Goal: Obtain resource: Obtain resource

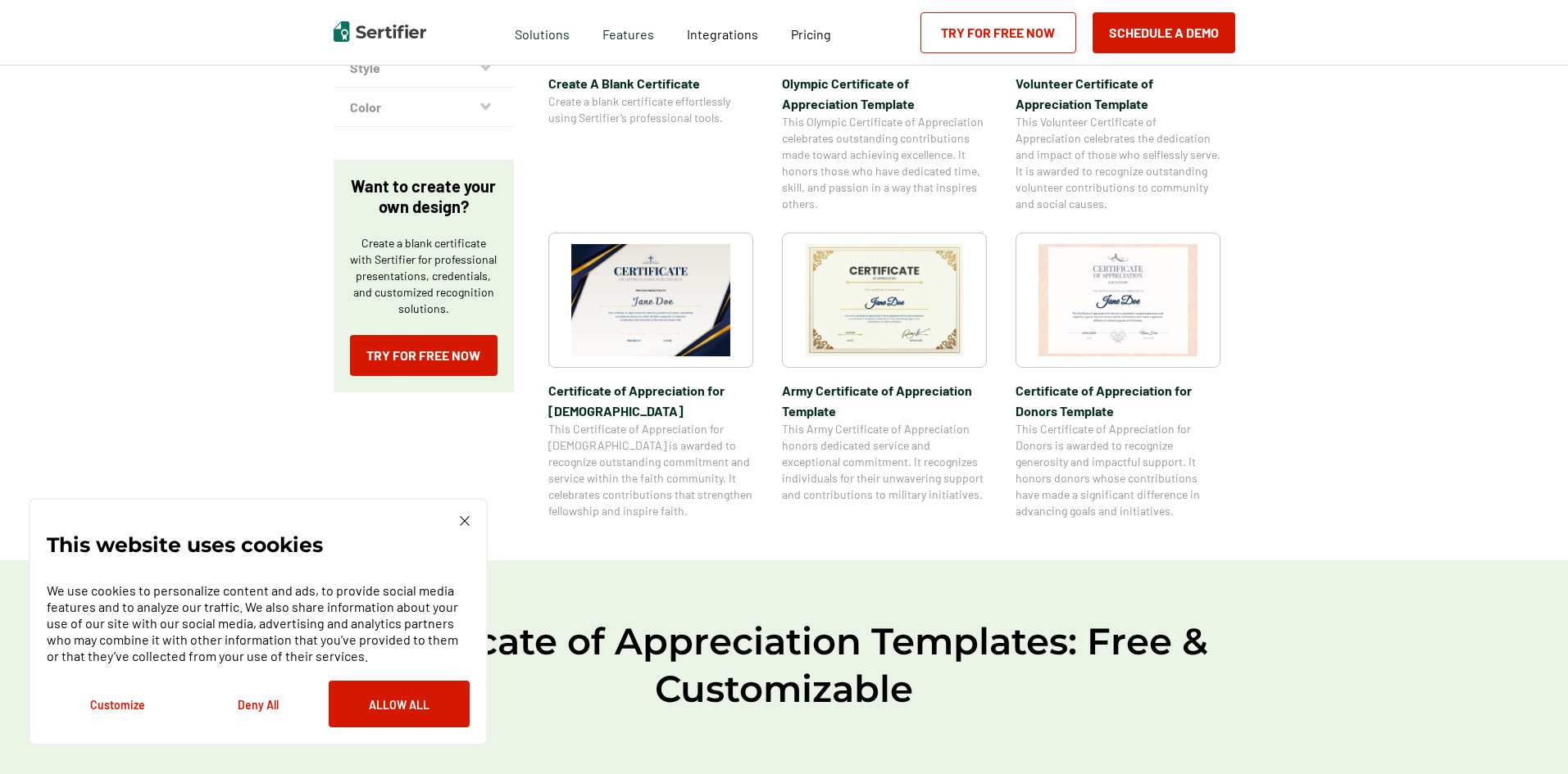
scroll to position [492, 0]
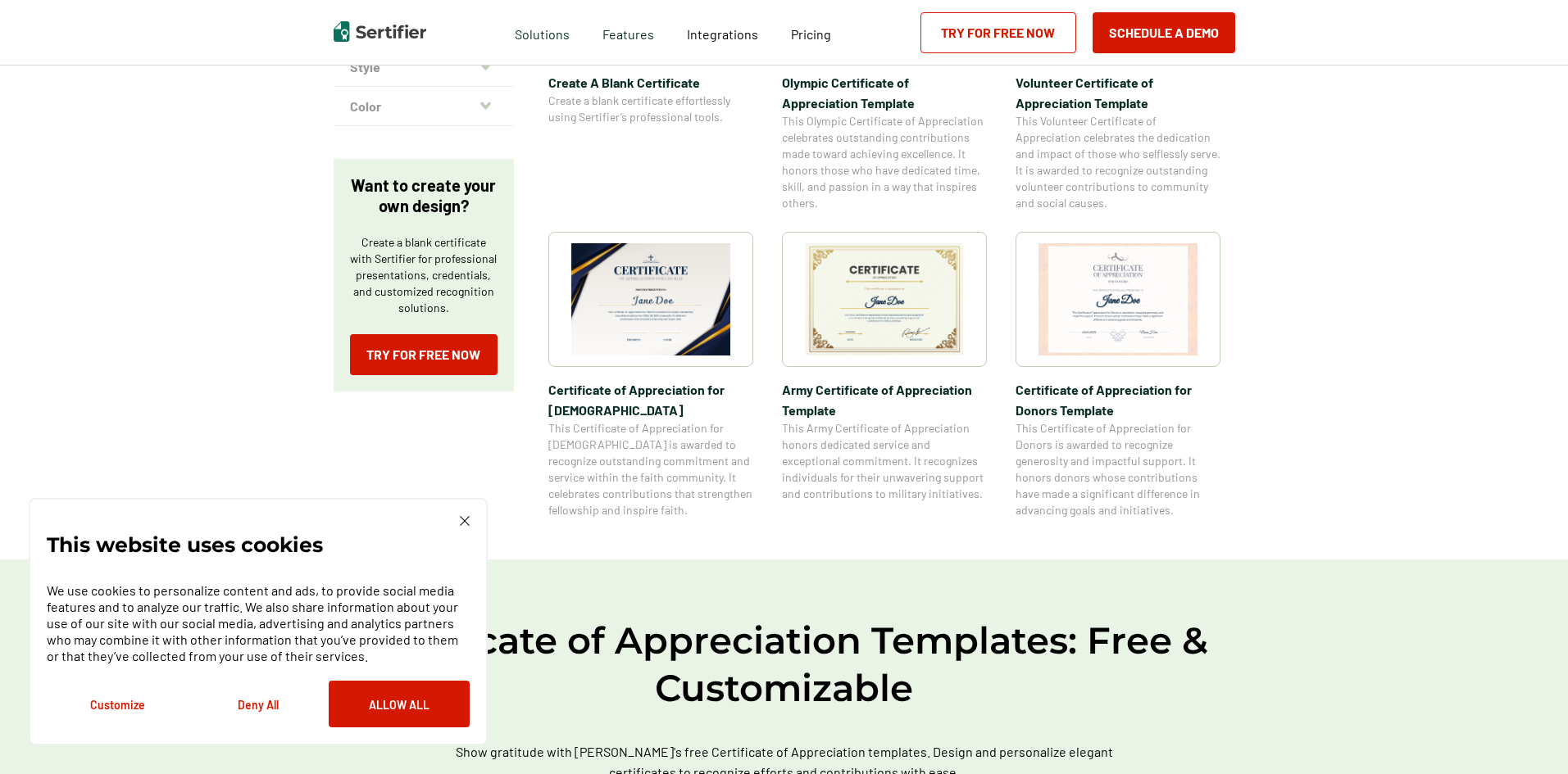
click at [675, 332] on img at bounding box center [650, 299] width 159 height 113
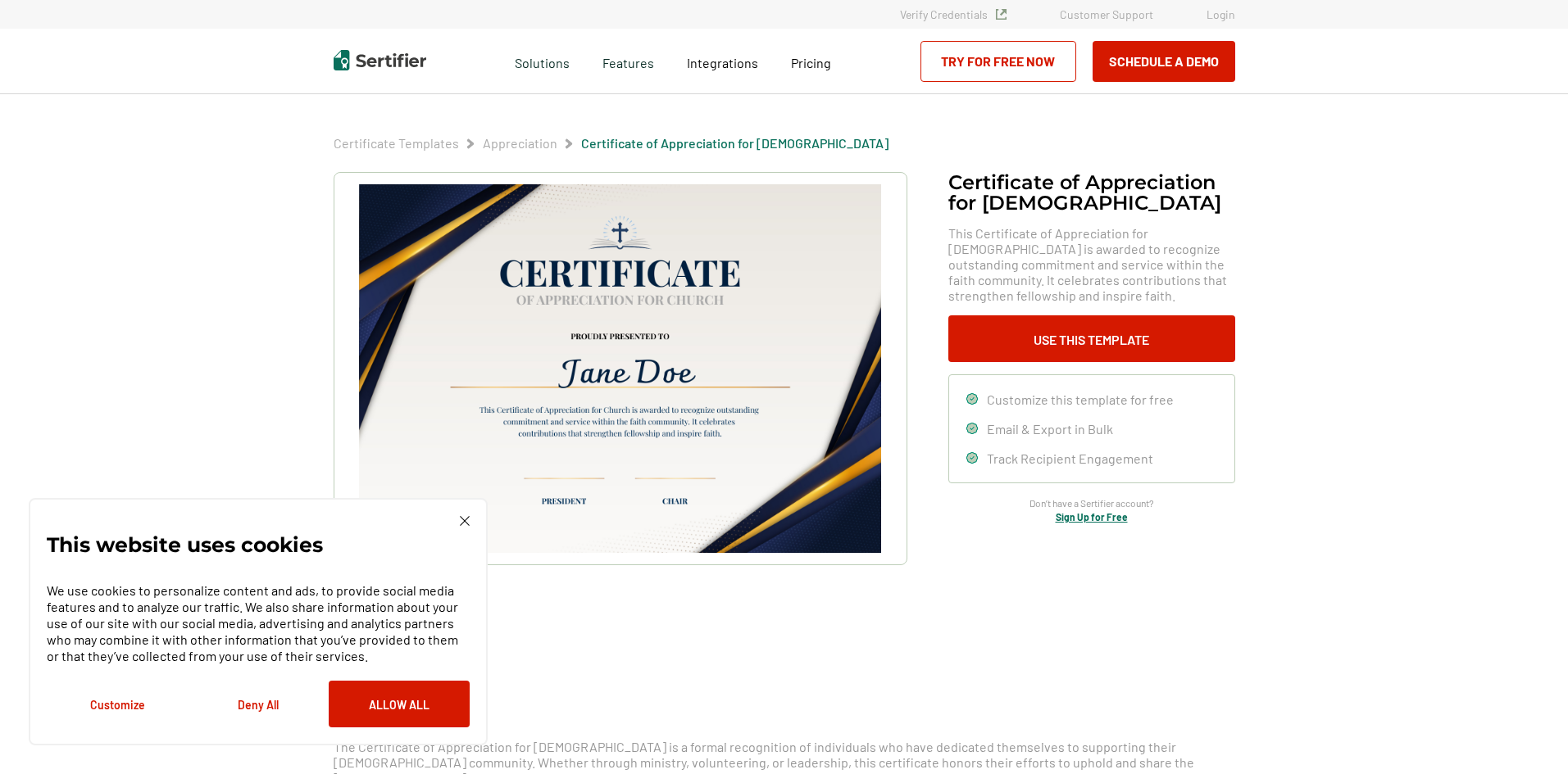
click at [465, 519] on img at bounding box center [465, 521] width 10 height 10
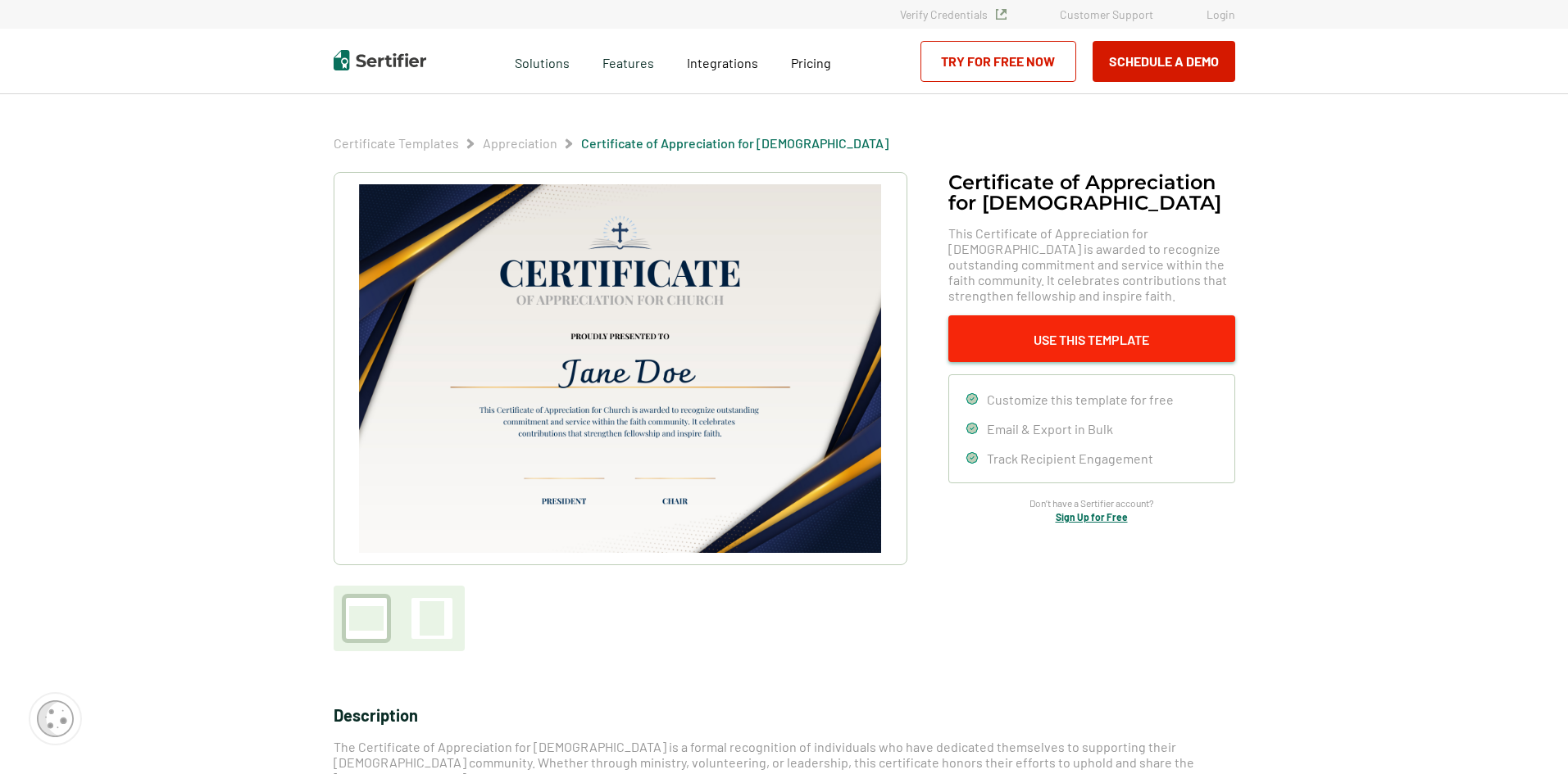
click at [1087, 331] on button "Use This Template" at bounding box center [1092, 339] width 287 height 47
